Goal: Information Seeking & Learning: Learn about a topic

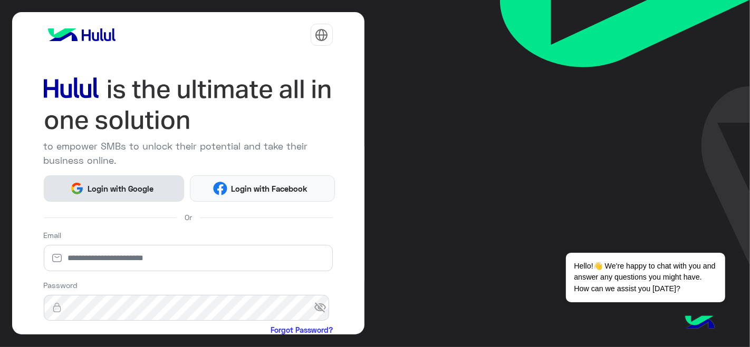
click at [145, 190] on span "Login with Google" at bounding box center [121, 189] width 74 height 12
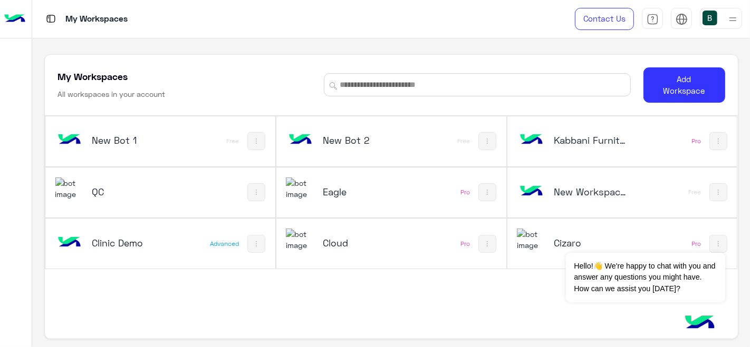
click at [172, 179] on div "QC" at bounding box center [118, 193] width 126 height 31
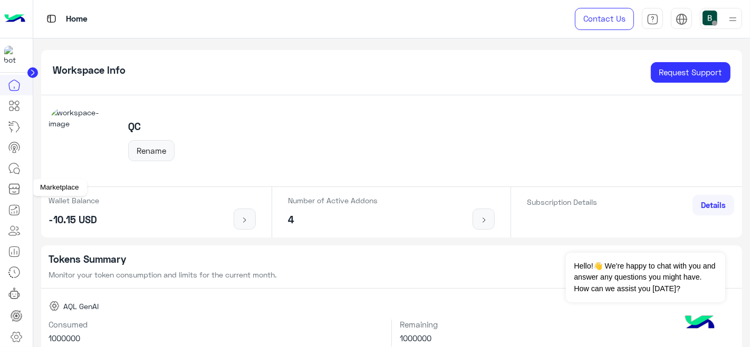
click at [14, 187] on icon at bounding box center [14, 189] width 13 height 13
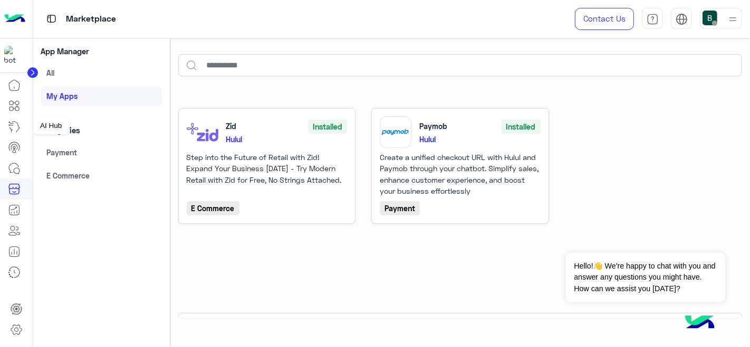
click at [9, 122] on icon at bounding box center [11, 123] width 4 height 2
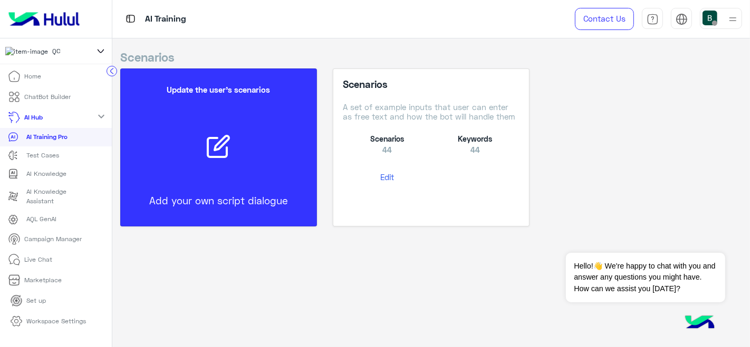
click at [726, 130] on div "Update the user’s scenarios Add your own script dialogue Scenarios A set of exa…" at bounding box center [430, 152] width 637 height 166
